Goal: Navigation & Orientation: Find specific page/section

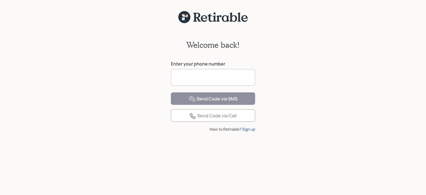
click at [218, 75] on input at bounding box center [213, 77] width 84 height 17
type input "**********"
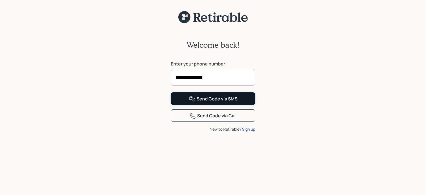
click at [206, 102] on div "Send Code via SMS" at bounding box center [213, 99] width 49 height 7
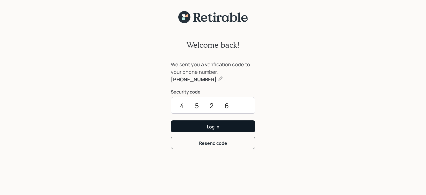
type input "4526"
click at [213, 126] on div "Log In" at bounding box center [213, 127] width 12 height 6
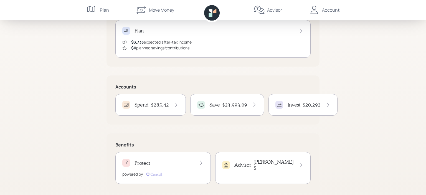
scroll to position [84, 0]
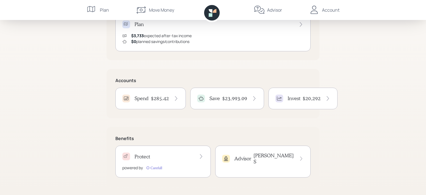
click at [201, 157] on icon at bounding box center [201, 156] width 2 height 5
